Goal: Task Accomplishment & Management: Manage account settings

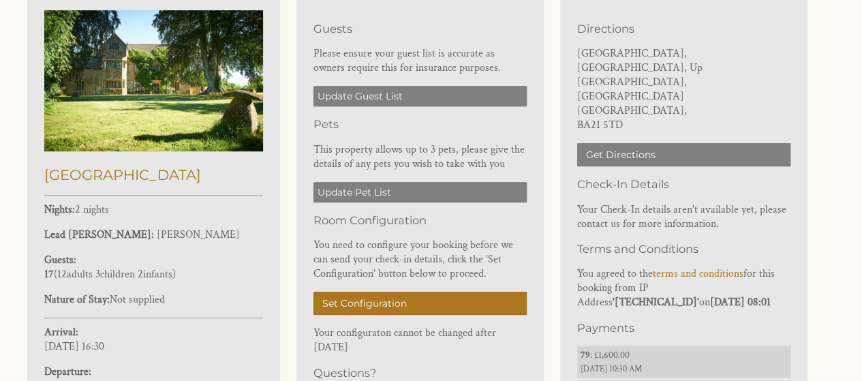
scroll to position [405, 0]
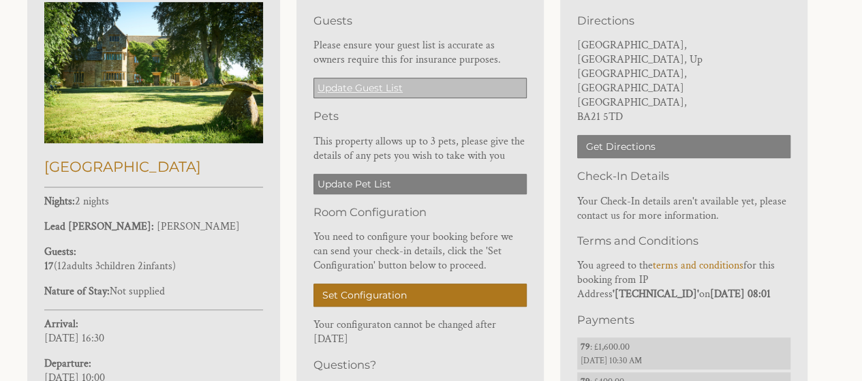
click at [390, 87] on link "Update Guest List" at bounding box center [419, 88] width 213 height 20
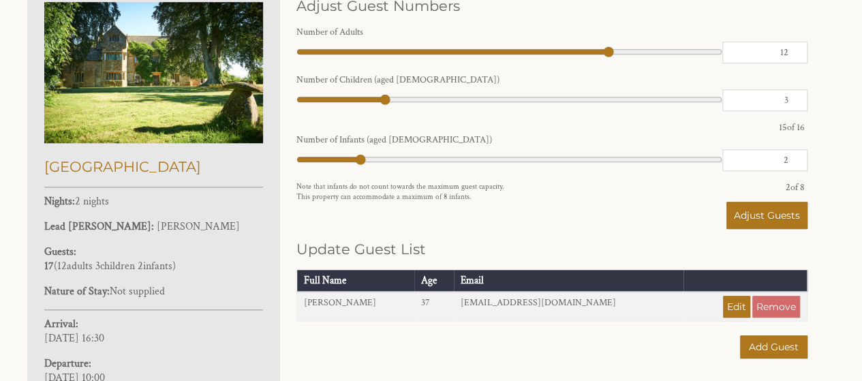
scroll to position [341, 0]
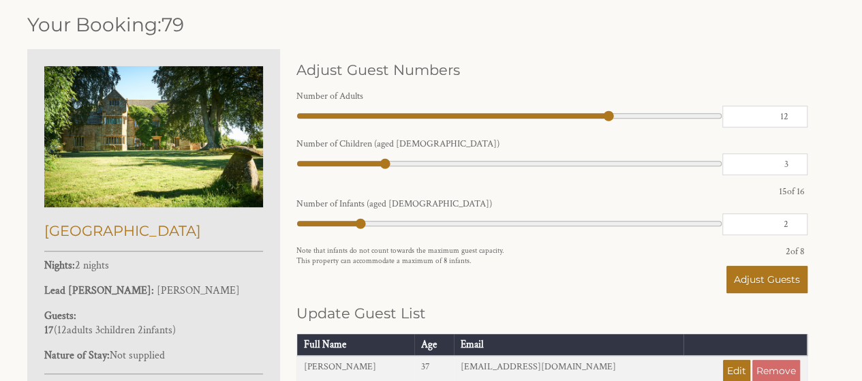
click at [828, 167] on div "Your Booking: 79 Primrose Manor Nights: 2 nights Lead Booker: Anna Mccormack Gu…" at bounding box center [431, 315] width 824 height 628
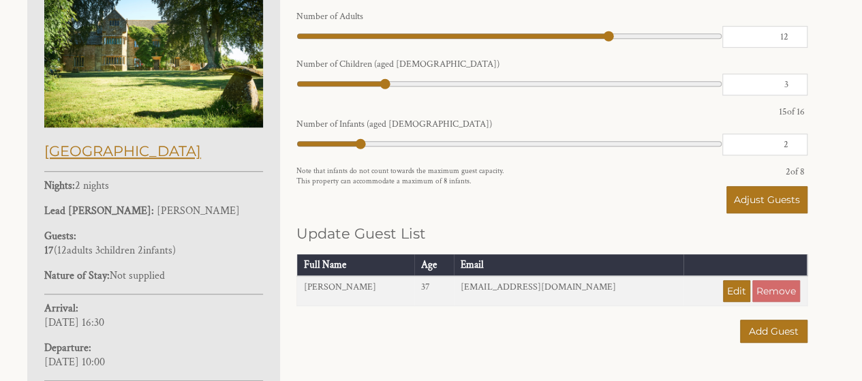
scroll to position [409, 0]
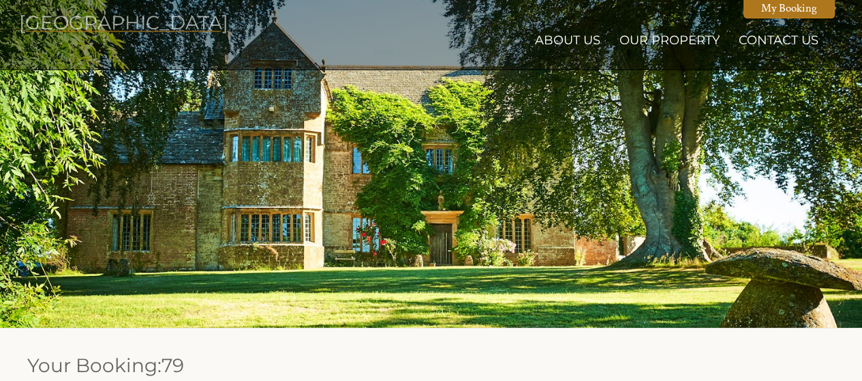
click at [67, 27] on h1 "[GEOGRAPHIC_DATA]" at bounding box center [82, 22] width 126 height 23
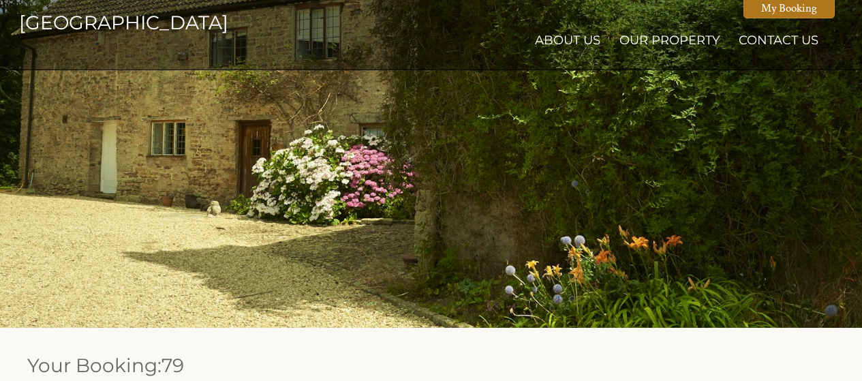
scroll to position [341, 0]
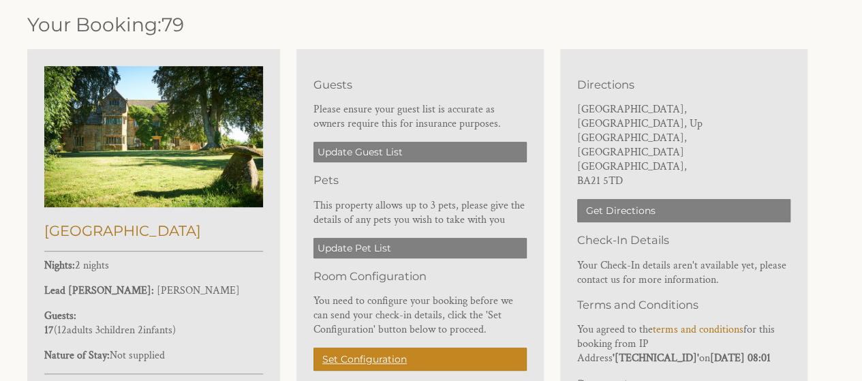
click at [380, 358] on link "Set Configuration" at bounding box center [419, 359] width 213 height 23
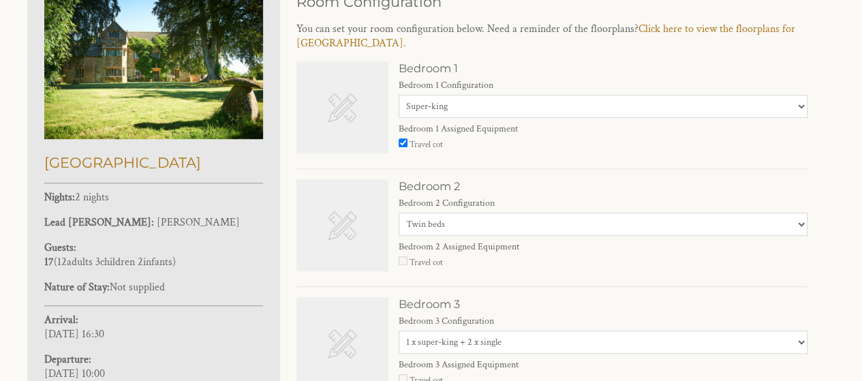
scroll to position [341, 0]
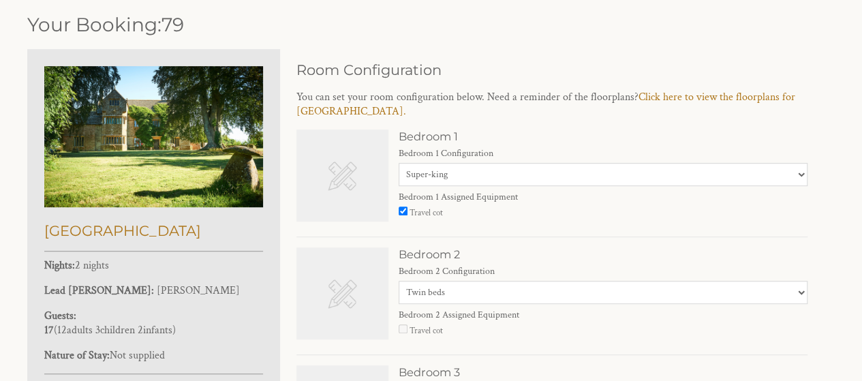
click at [460, 290] on select "None Selected Super-king bed Twin beds" at bounding box center [603, 292] width 409 height 23
select select "2655"
click at [399, 281] on select "None Selected Super-king bed Twin beds" at bounding box center [603, 292] width 409 height 23
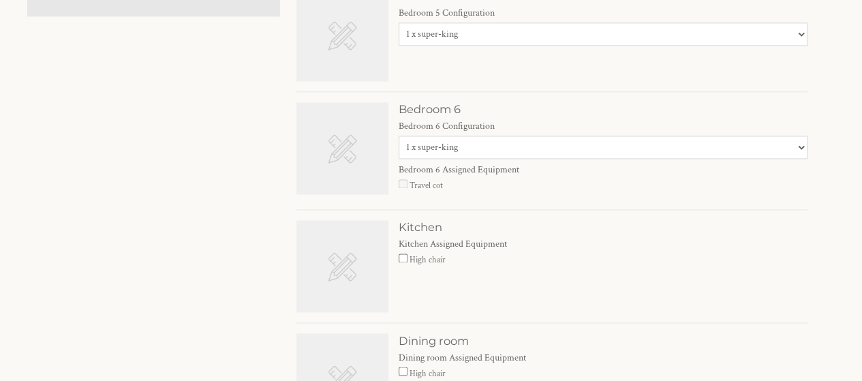
scroll to position [954, 0]
click at [401, 253] on input "High chair" at bounding box center [403, 256] width 9 height 9
checkbox input "true"
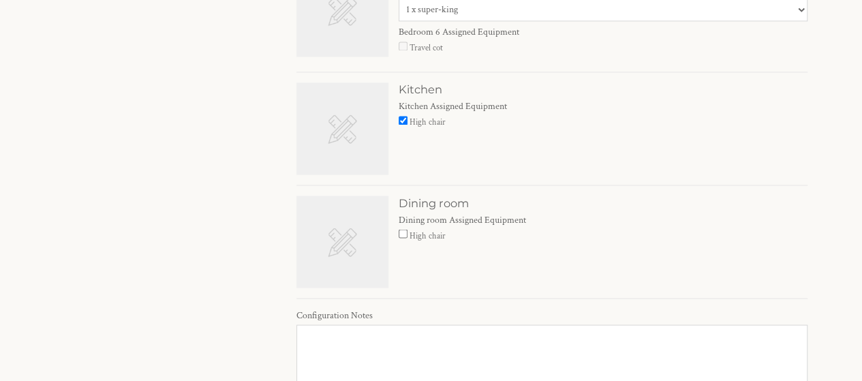
scroll to position [1090, 0]
click at [402, 229] on input "High chair" at bounding box center [403, 233] width 9 height 9
checkbox input "true"
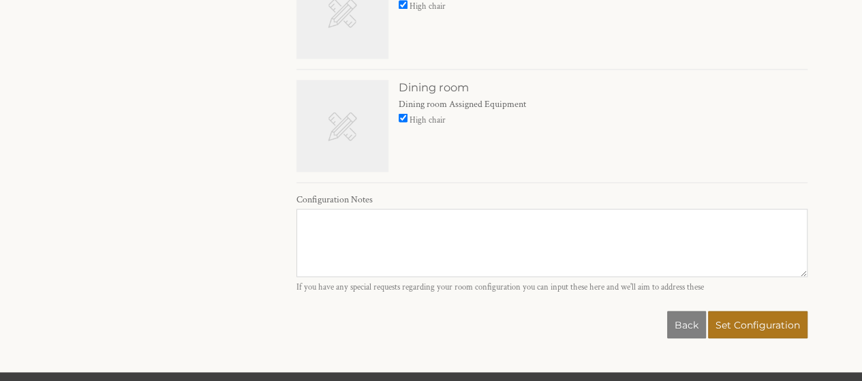
scroll to position [1227, 0]
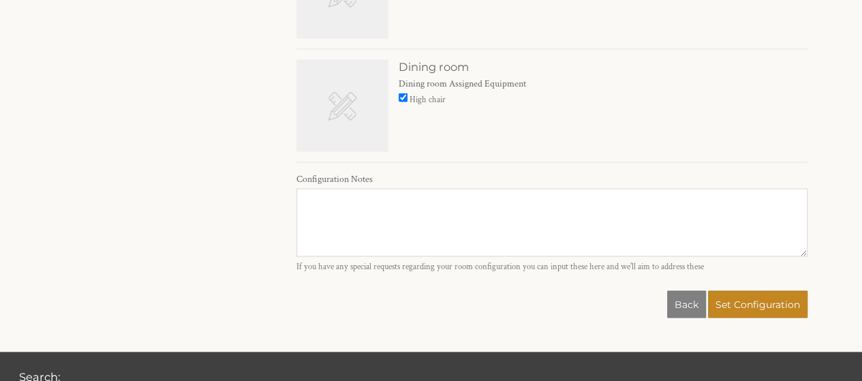
click at [747, 298] on span "Set Configuration" at bounding box center [758, 304] width 85 height 12
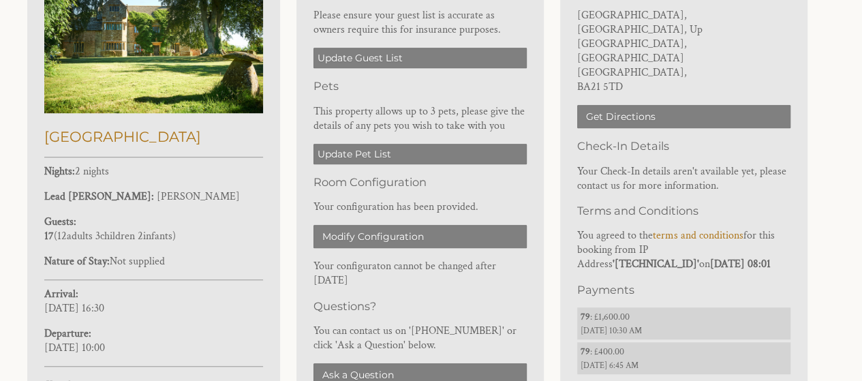
scroll to position [473, 0]
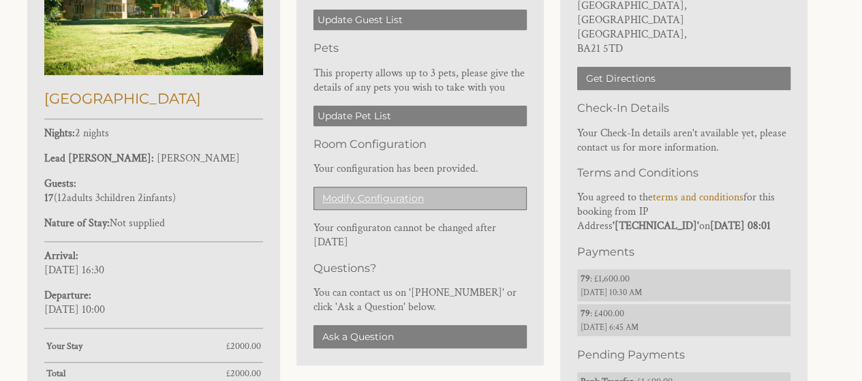
click at [405, 189] on link "Modify Configuration" at bounding box center [419, 198] width 213 height 23
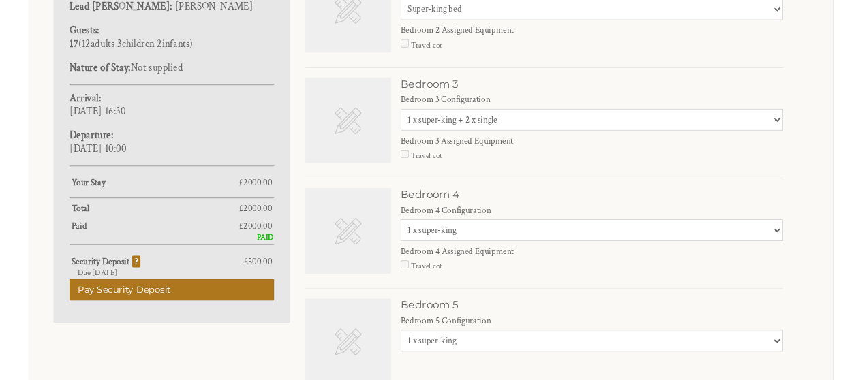
scroll to position [624, 0]
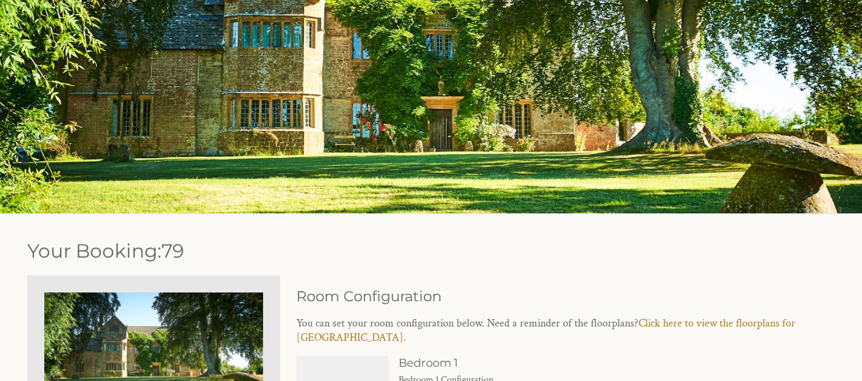
scroll to position [79, 0]
